Goal: Information Seeking & Learning: Learn about a topic

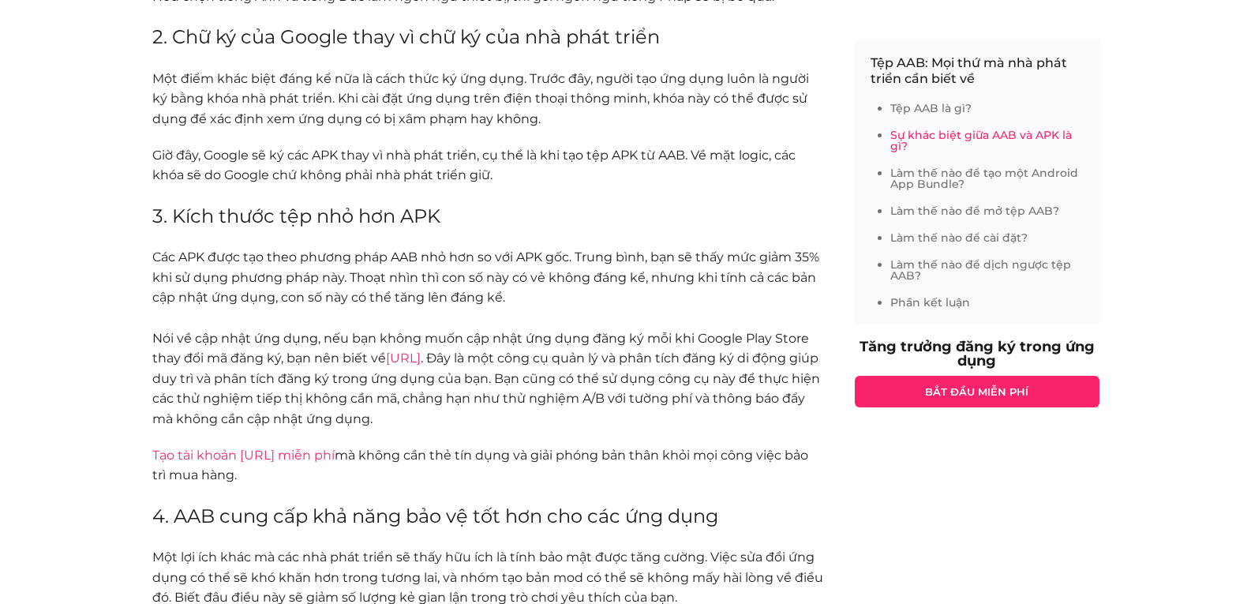
scroll to position [1338, 0]
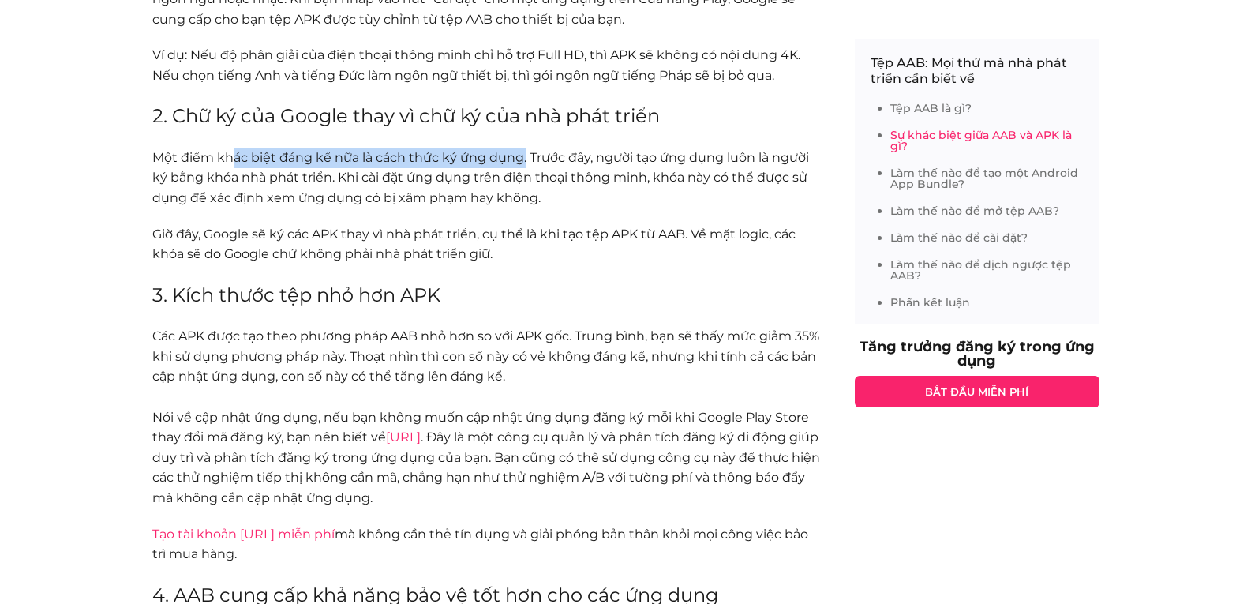
drag, startPoint x: 231, startPoint y: 181, endPoint x: 526, endPoint y: 185, distance: 294.5
click at [526, 185] on font "Một điểm khác biệt đáng kể nữa là cách thức ký ứng dụng. Trước đây, người tạo ứ…" at bounding box center [480, 177] width 657 height 55
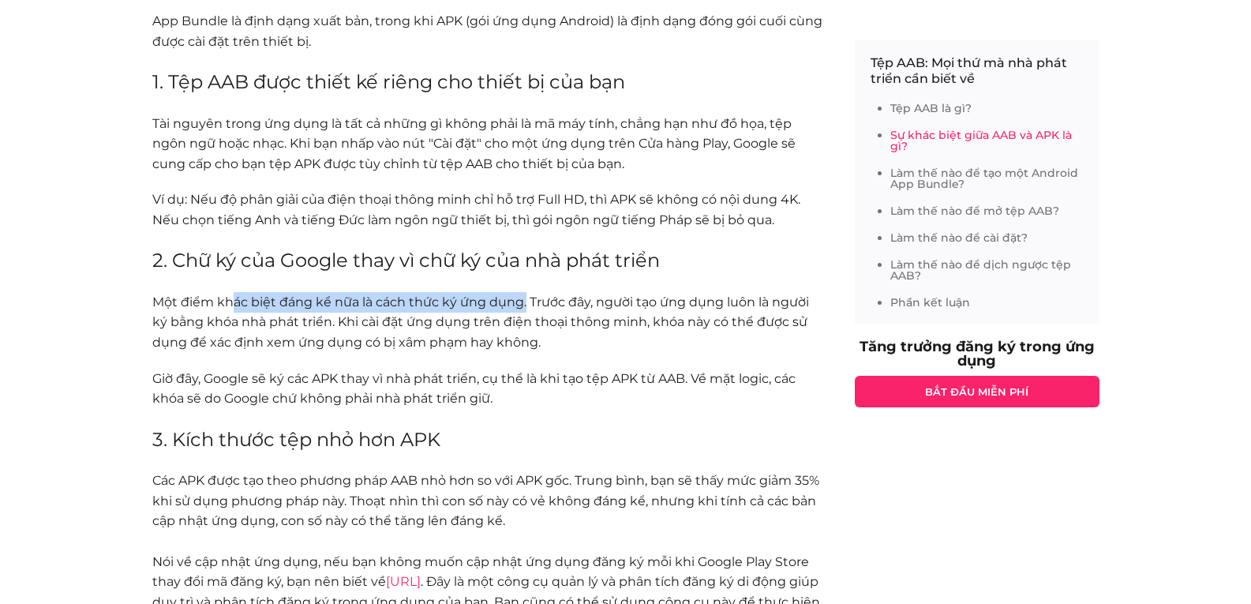
scroll to position [1180, 0]
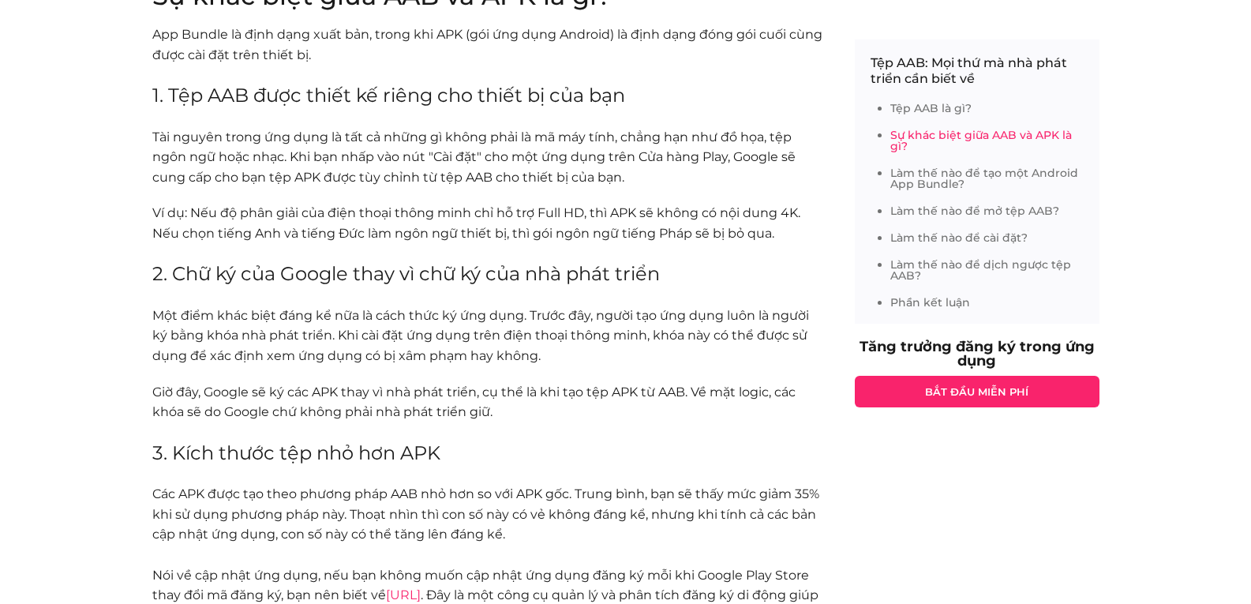
click at [557, 334] on font "Một điểm khác biệt đáng kể nữa là cách thức ký ứng dụng. Trước đây, người tạo ứ…" at bounding box center [480, 335] width 657 height 55
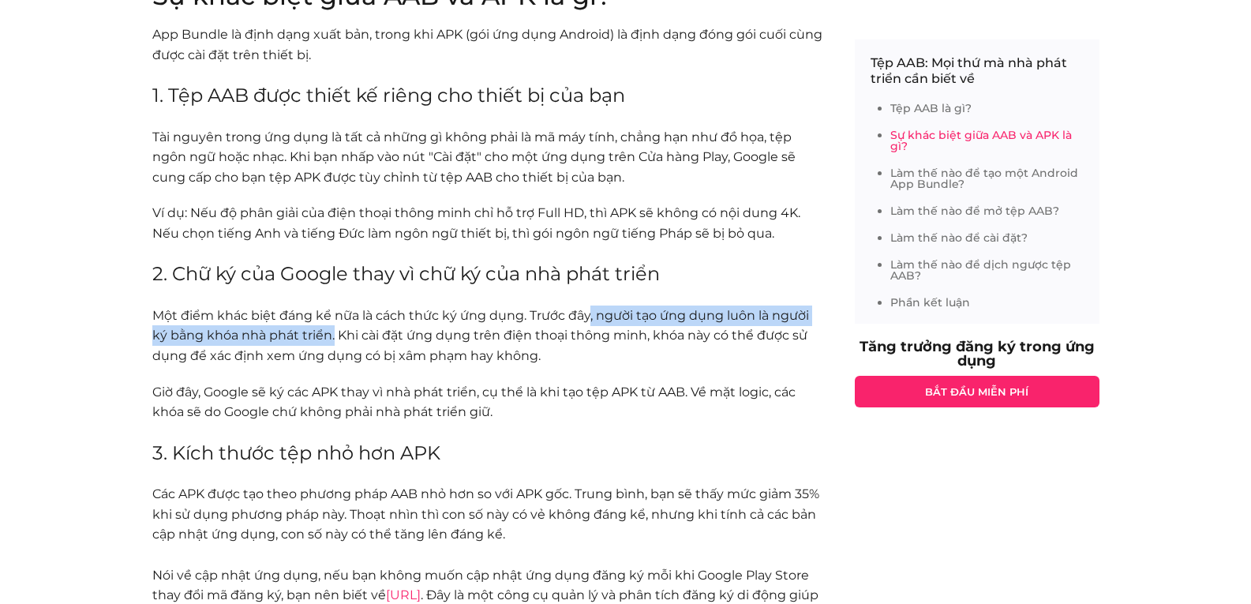
drag, startPoint x: 591, startPoint y: 342, endPoint x: 334, endPoint y: 368, distance: 257.9
click at [334, 363] on font "Một điểm khác biệt đáng kể nữa là cách thức ký ứng dụng. Trước đây, người tạo ứ…" at bounding box center [480, 335] width 657 height 55
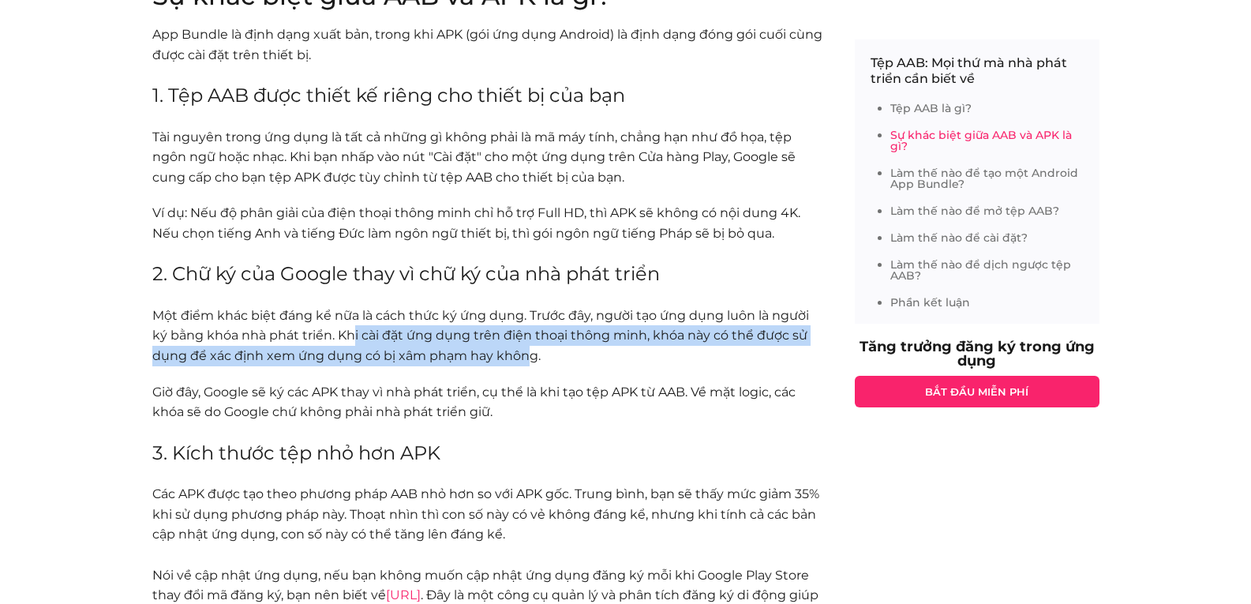
drag, startPoint x: 354, startPoint y: 362, endPoint x: 528, endPoint y: 382, distance: 175.7
click at [528, 363] on font "Một điểm khác biệt đáng kể nữa là cách thức ký ứng dụng. Trước đây, người tạo ứ…" at bounding box center [480, 335] width 657 height 55
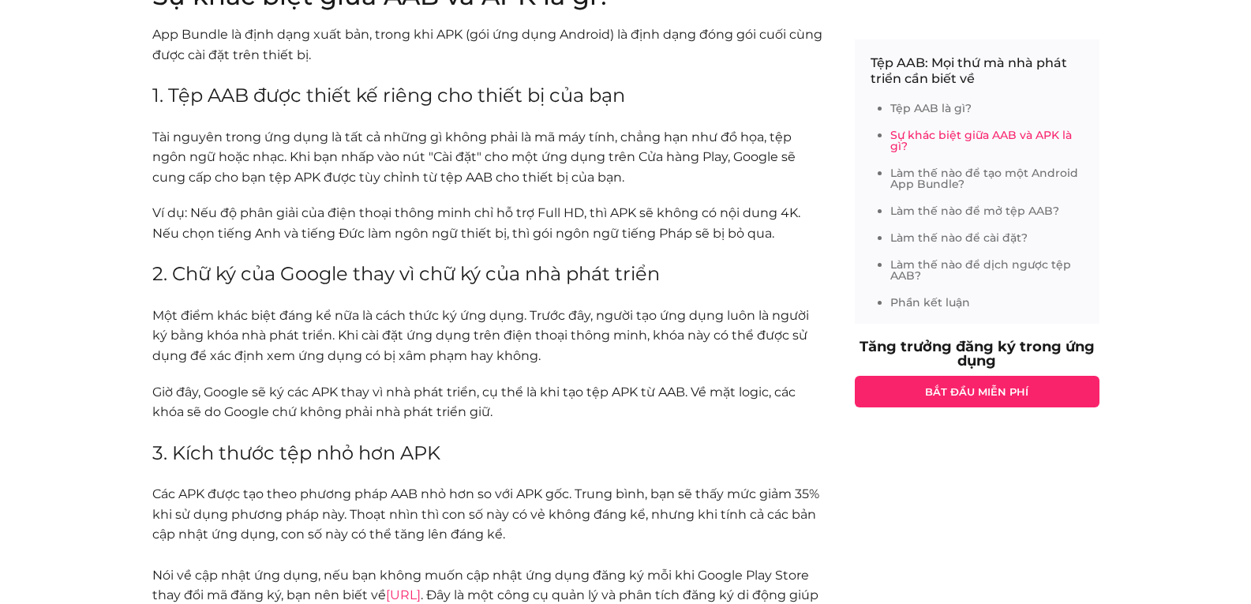
click at [272, 419] on font "Giờ đây, Google sẽ ký các APK thay vì nhà phát triển, cụ thể là khi tạo tệp APK…" at bounding box center [473, 403] width 643 height 36
drag, startPoint x: 207, startPoint y: 415, endPoint x: 271, endPoint y: 411, distance: 64.0
click at [271, 411] on font "Giờ đây, Google sẽ ký các APK thay vì nhà phát triển, cụ thể là khi tạo tệp APK…" at bounding box center [473, 403] width 643 height 36
click at [329, 417] on font "Giờ đây, Google sẽ ký các APK thay vì nhà phát triển, cụ thể là khi tạo tệp APK…" at bounding box center [473, 403] width 643 height 36
click at [492, 418] on font "Giờ đây, Google sẽ ký các APK thay vì nhà phát triển, cụ thể là khi tạo tệp APK…" at bounding box center [473, 403] width 643 height 36
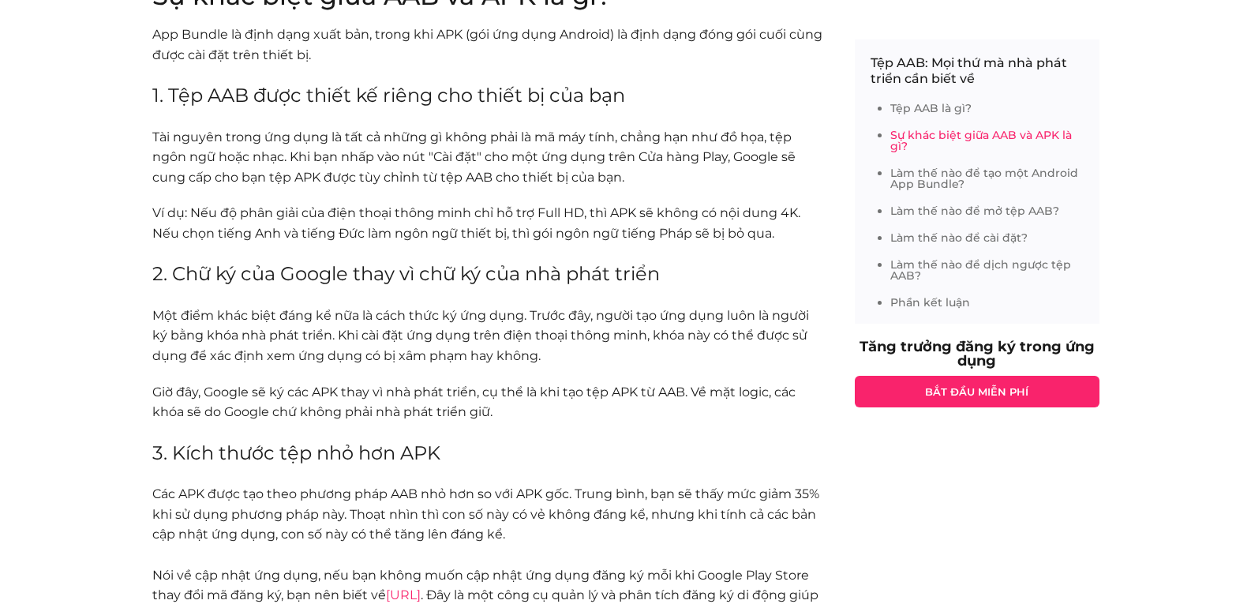
click at [612, 418] on font "Giờ đây, Google sẽ ký các APK thay vì nhà phát triển, cụ thể là khi tạo tệp APK…" at bounding box center [473, 403] width 643 height 36
drag, startPoint x: 643, startPoint y: 418, endPoint x: 552, endPoint y: 418, distance: 91.6
click at [552, 418] on font "Giờ đây, Google sẽ ký các APK thay vì nhà phát triển, cụ thể là khi tạo tệp APK…" at bounding box center [473, 403] width 643 height 36
click at [661, 418] on font "Giờ đây, Google sẽ ký các APK thay vì nhà phát triển, cụ thể là khi tạo tệp APK…" at bounding box center [473, 403] width 643 height 36
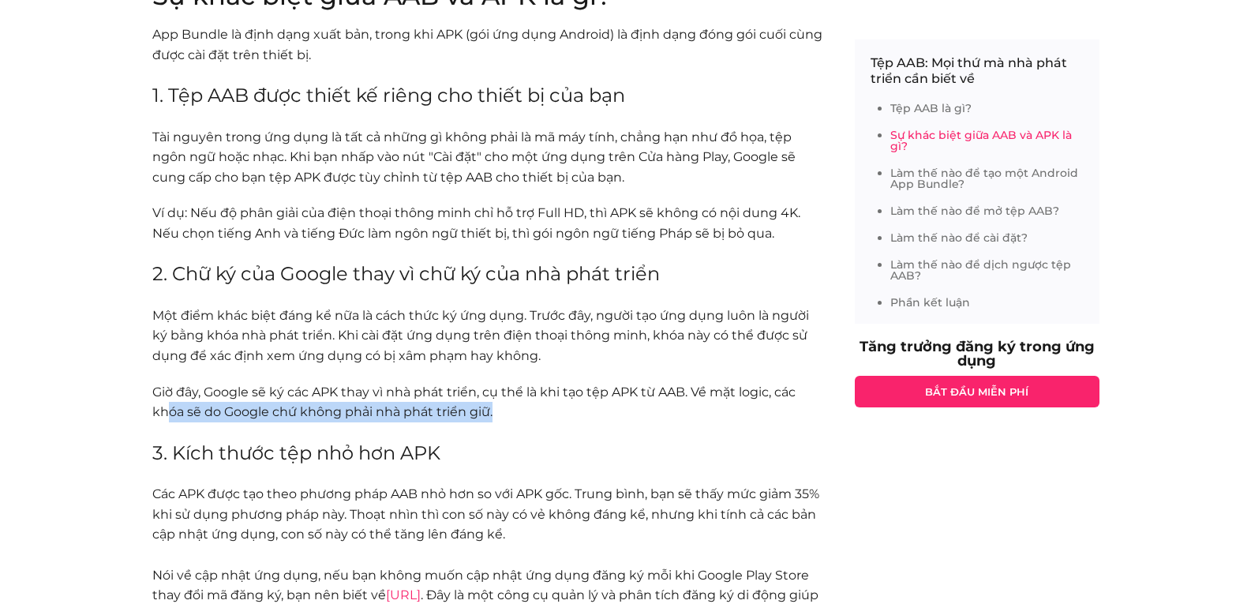
drag, startPoint x: 167, startPoint y: 438, endPoint x: 503, endPoint y: 439, distance: 336.3
click at [503, 422] on p "Giờ đây, Google sẽ ký các APK thay vì nhà phát triển, cụ thể là khi tạo tệp APK…" at bounding box center [487, 402] width 671 height 40
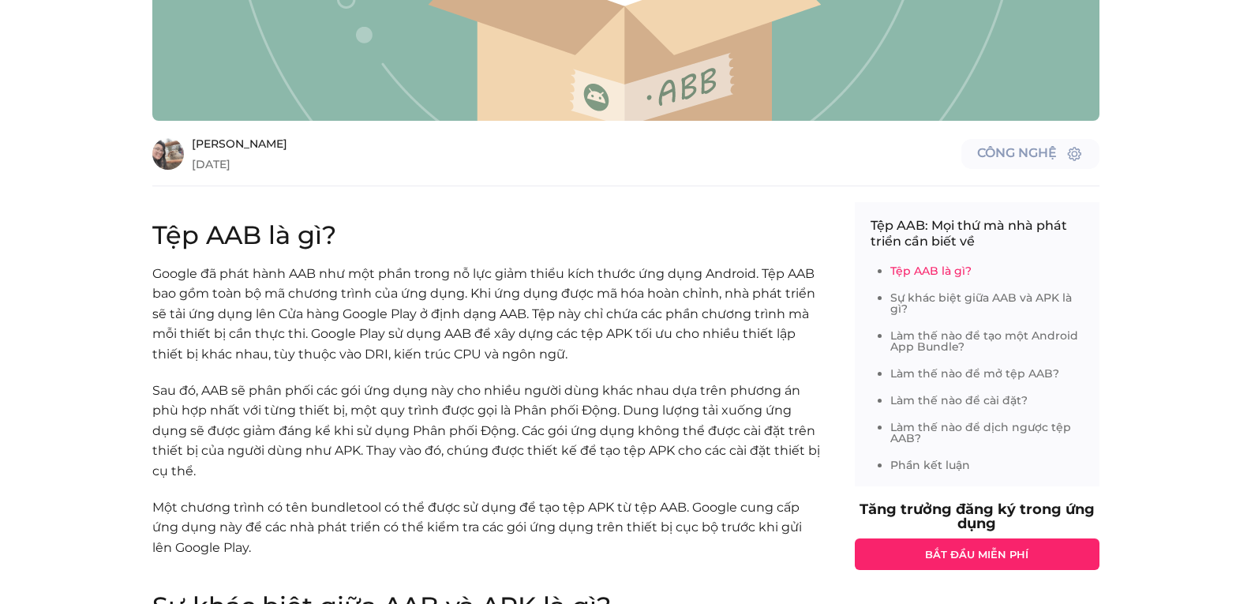
scroll to position [549, 0]
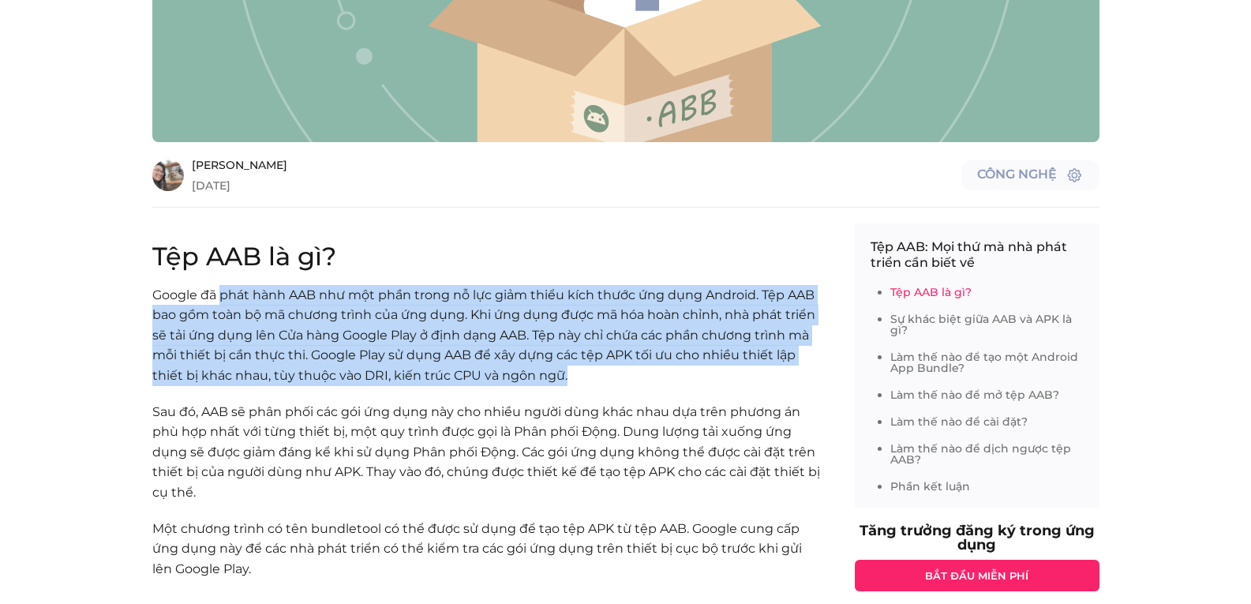
drag, startPoint x: 222, startPoint y: 316, endPoint x: 605, endPoint y: 400, distance: 392.0
click at [605, 386] on p "Google đã phát hành AAB như một phần trong nỗ lực giảm thiểu kích thước ứng dụn…" at bounding box center [487, 335] width 671 height 101
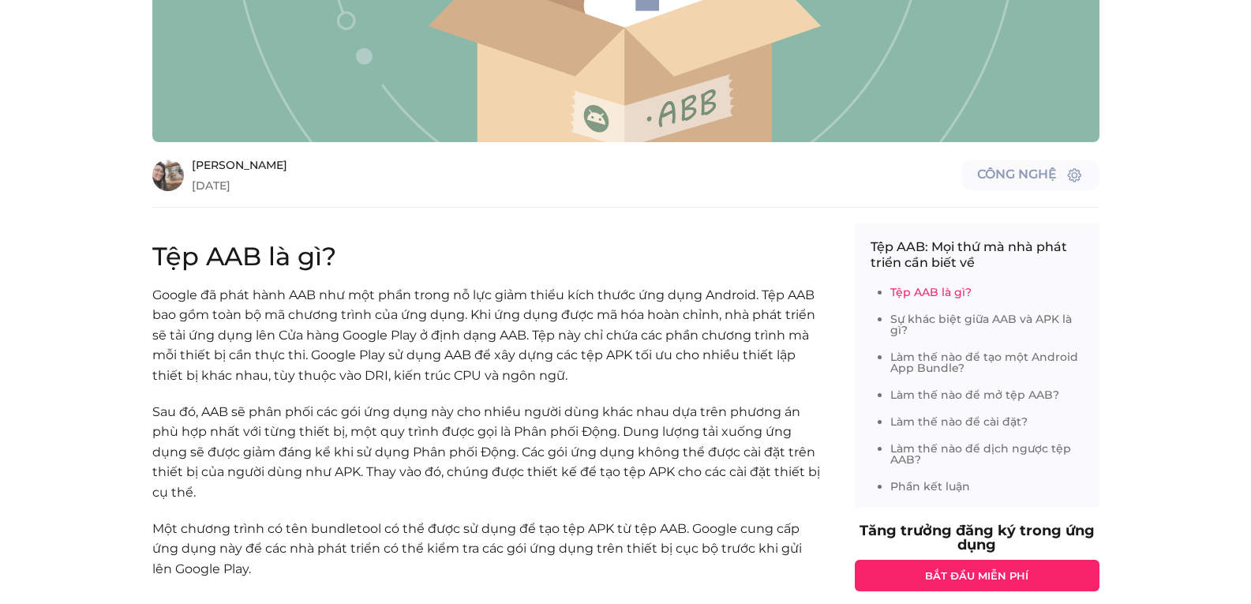
click at [241, 441] on font "Sau đó, AAB sẽ phân phối các gói ứng dụng này cho nhiều người dùng khác nhau dự…" at bounding box center [486, 452] width 668 height 96
drag, startPoint x: 236, startPoint y: 440, endPoint x: 320, endPoint y: 432, distance: 84.1
click at [317, 433] on font "Sau đó, AAB sẽ phân phối các gói ứng dụng này cho nhiều người dùng khác nhau dự…" at bounding box center [486, 452] width 668 height 96
